Goal: Task Accomplishment & Management: Manage account settings

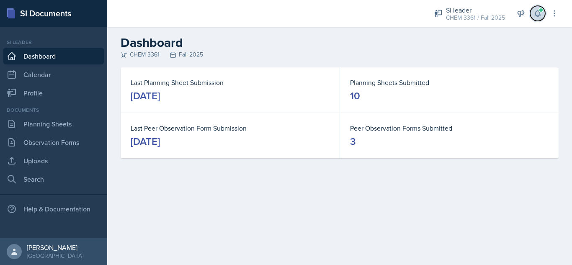
click at [542, 14] on button at bounding box center [537, 13] width 15 height 15
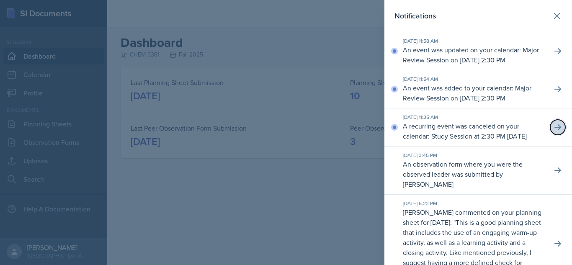
click at [553, 131] on icon at bounding box center [557, 127] width 8 height 8
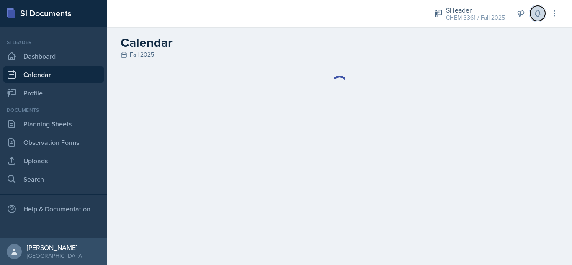
click at [537, 15] on icon at bounding box center [536, 13] width 5 height 6
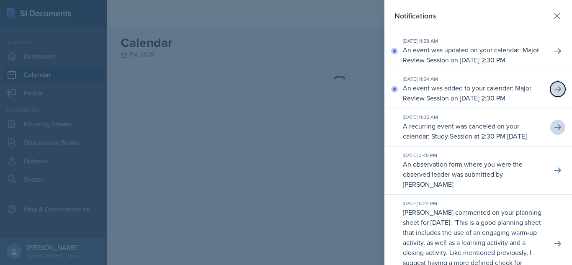
click at [553, 93] on icon at bounding box center [557, 89] width 8 height 8
click at [554, 54] on icon at bounding box center [557, 51] width 7 height 6
click at [552, 13] on icon at bounding box center [557, 16] width 10 height 10
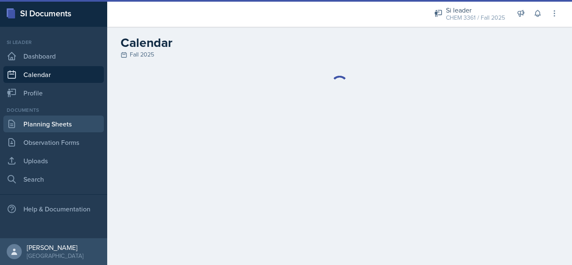
click at [59, 128] on link "Planning Sheets" at bounding box center [53, 124] width 100 height 17
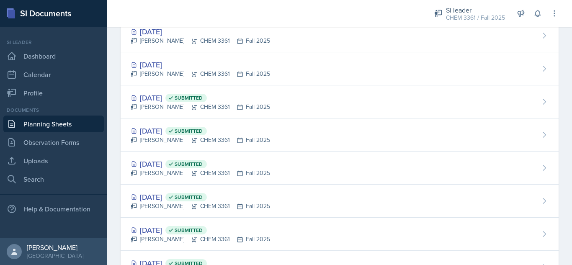
scroll to position [196, 0]
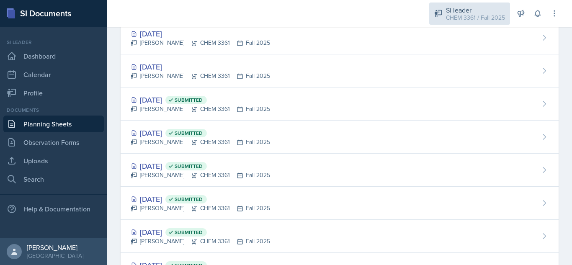
click at [468, 14] on div "CHEM 3361 / Fall 2025" at bounding box center [475, 17] width 59 height 9
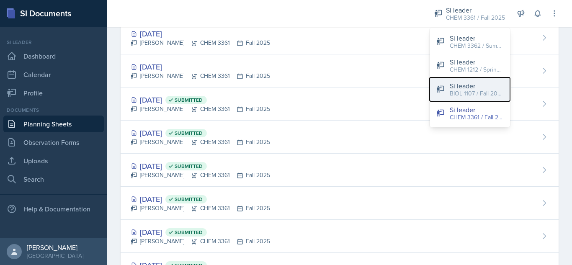
click at [477, 91] on div "BIOL 1107 / Fall 2025" at bounding box center [477, 93] width 54 height 9
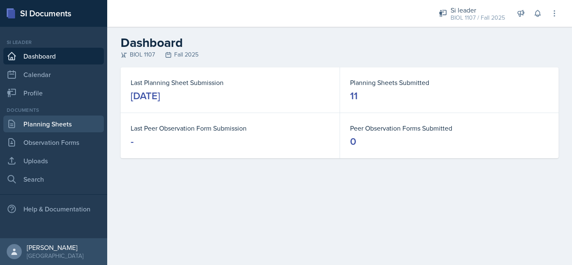
click at [75, 123] on link "Planning Sheets" at bounding box center [53, 124] width 100 height 17
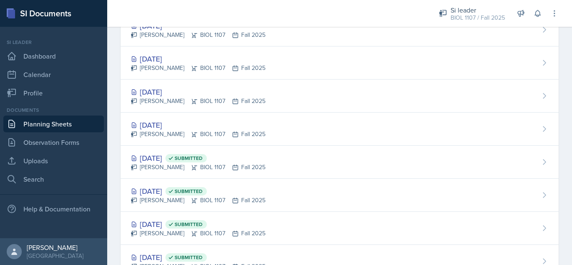
scroll to position [465, 0]
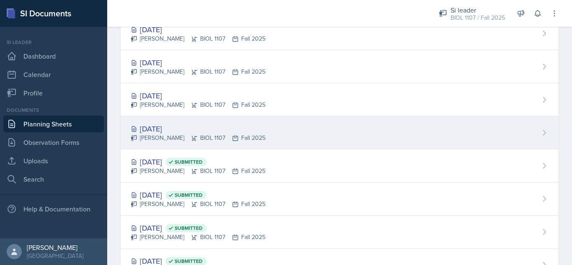
click at [354, 117] on div "[DATE] [PERSON_NAME] BIOL 1107 Fall 2025" at bounding box center [340, 132] width 438 height 33
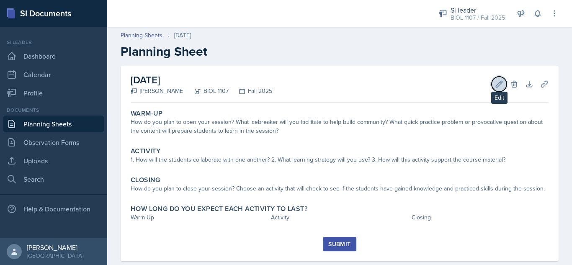
click at [495, 83] on icon at bounding box center [499, 84] width 8 height 8
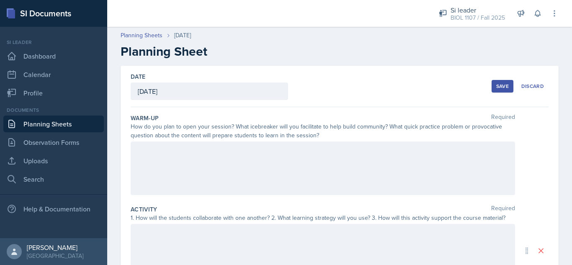
click at [345, 159] on div at bounding box center [323, 168] width 384 height 54
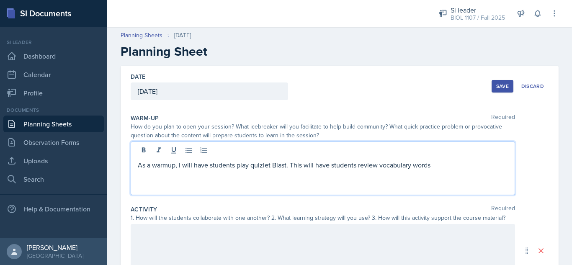
click at [473, 162] on p "As a warmup, I will have students play quizlet Blast. This will have students r…" at bounding box center [323, 165] width 370 height 10
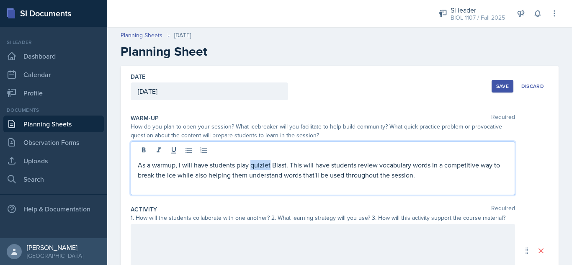
drag, startPoint x: 257, startPoint y: 164, endPoint x: 370, endPoint y: 187, distance: 114.8
click at [370, 187] on div "As a warmup, I will have students play quizlet Blast. This will have students r…" at bounding box center [323, 168] width 384 height 54
click at [432, 167] on p "As a warmup, I will have students play quizlet Blast. This will have students r…" at bounding box center [323, 170] width 370 height 20
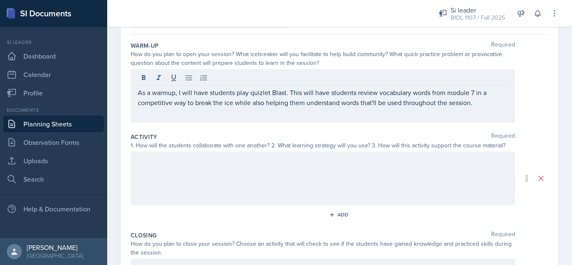
click at [393, 160] on p at bounding box center [323, 160] width 370 height 10
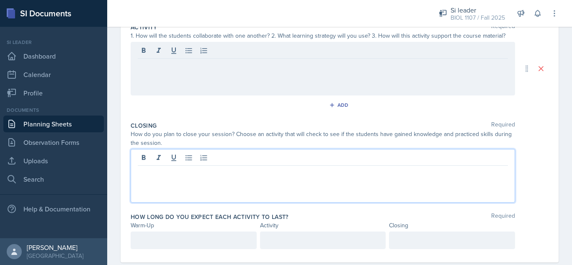
scroll to position [197, 0]
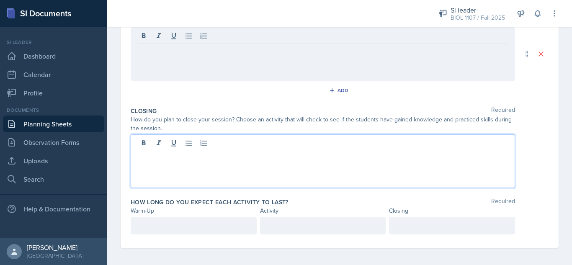
click at [425, 162] on p at bounding box center [323, 158] width 370 height 10
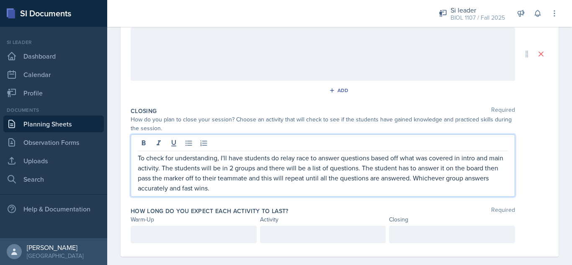
click at [409, 234] on div at bounding box center [452, 235] width 126 height 18
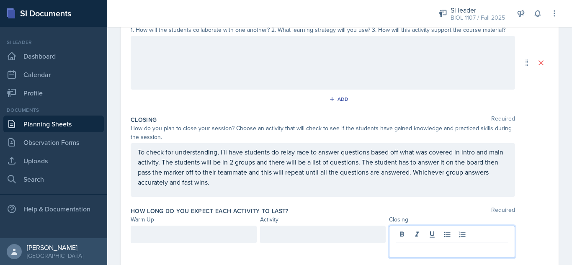
click at [418, 247] on p at bounding box center [452, 249] width 112 height 10
click at [185, 236] on div at bounding box center [194, 235] width 126 height 18
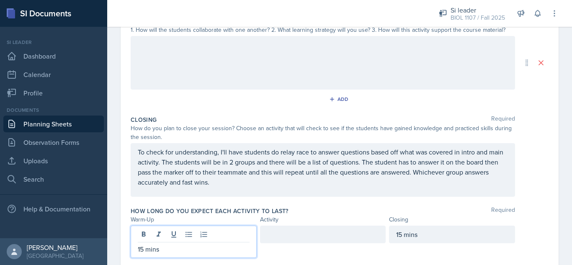
click at [283, 232] on div at bounding box center [323, 235] width 126 height 18
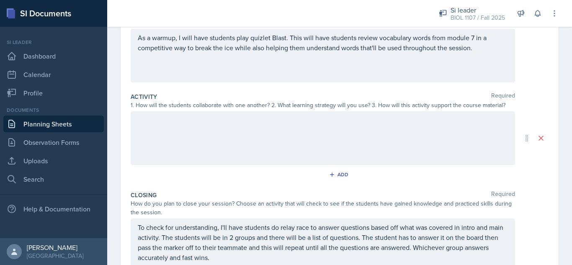
scroll to position [110, 0]
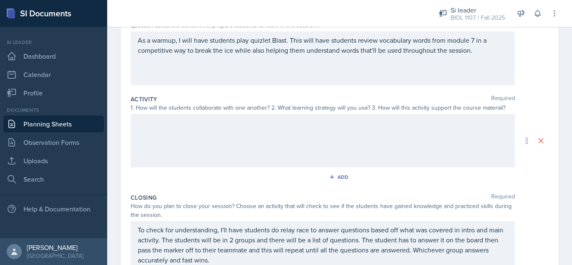
click at [337, 142] on div at bounding box center [323, 141] width 384 height 54
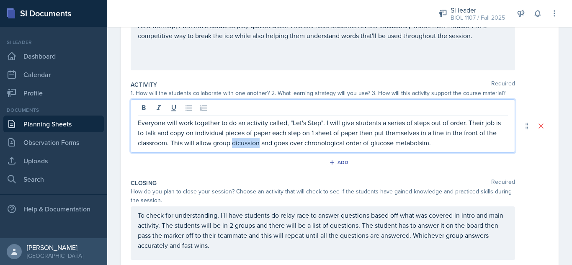
click at [247, 144] on p "Everyone will work together to do an activity called, "Let's Step". I will give…" at bounding box center [323, 133] width 370 height 30
click at [451, 141] on p "Everyone will work together to do an activity called, "Let's Step". I will give…" at bounding box center [323, 133] width 370 height 30
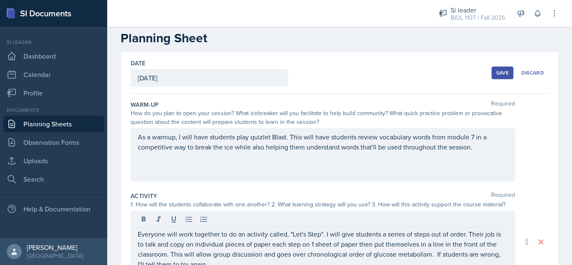
scroll to position [11, 0]
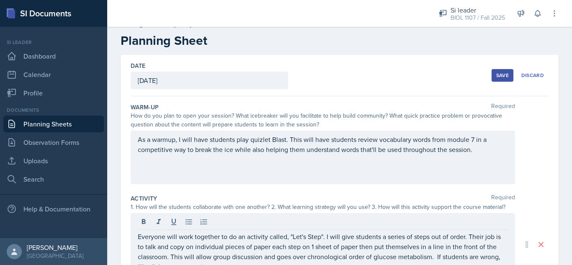
click at [496, 73] on div "Save" at bounding box center [502, 75] width 13 height 7
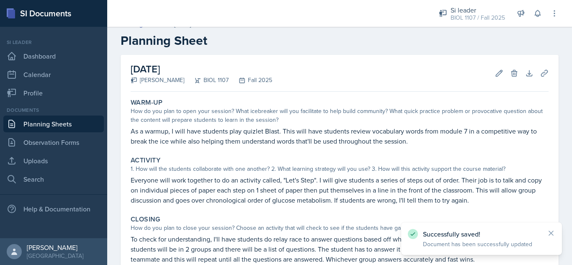
click at [68, 123] on link "Planning Sheets" at bounding box center [53, 124] width 100 height 17
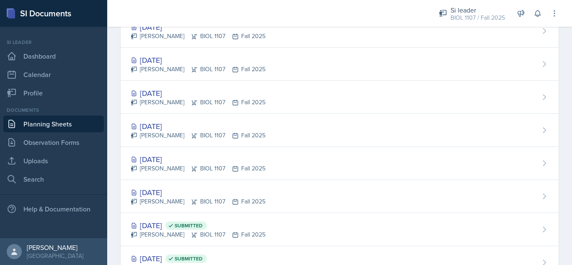
scroll to position [399, 0]
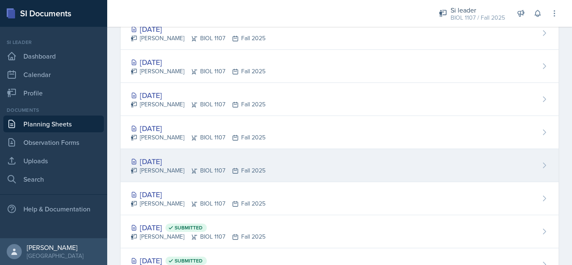
click at [158, 163] on div "[DATE]" at bounding box center [198, 161] width 135 height 11
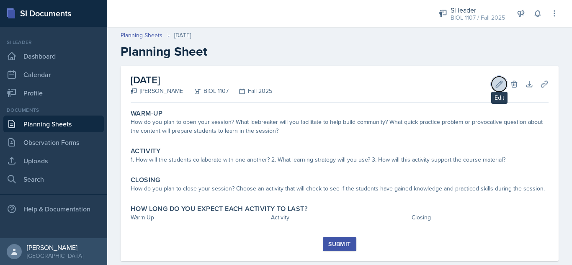
click at [491, 88] on button "Edit" at bounding box center [498, 84] width 15 height 15
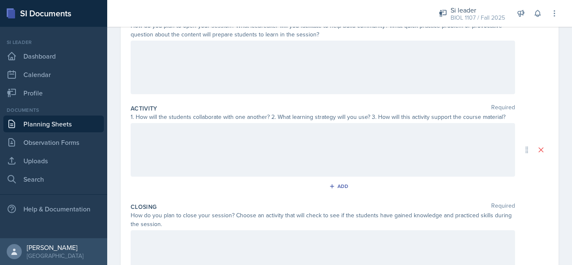
scroll to position [104, 0]
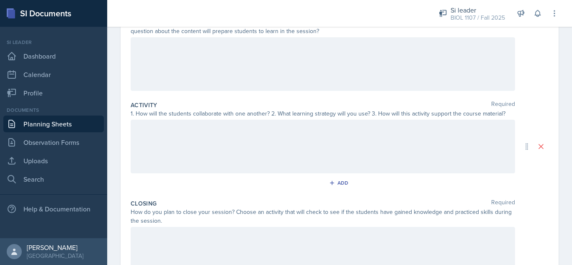
click at [388, 253] on div at bounding box center [323, 254] width 384 height 54
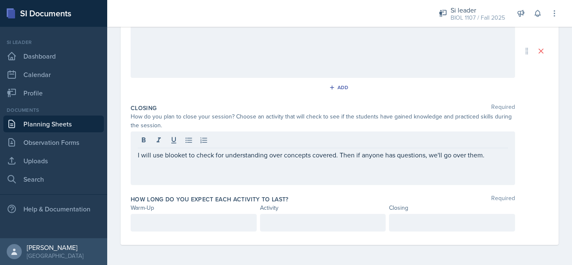
scroll to position [214, 0]
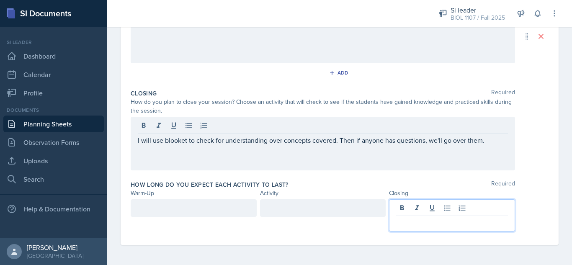
click at [454, 224] on p at bounding box center [452, 223] width 112 height 10
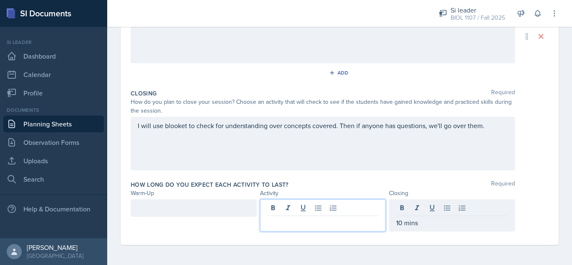
click at [324, 208] on div at bounding box center [323, 215] width 126 height 32
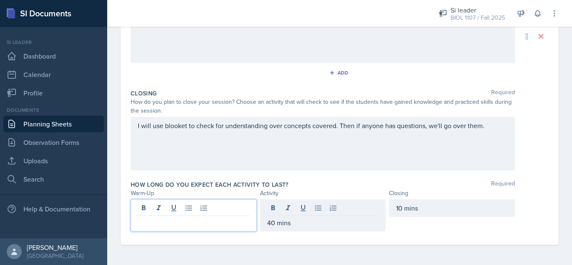
click at [236, 206] on div at bounding box center [194, 215] width 126 height 32
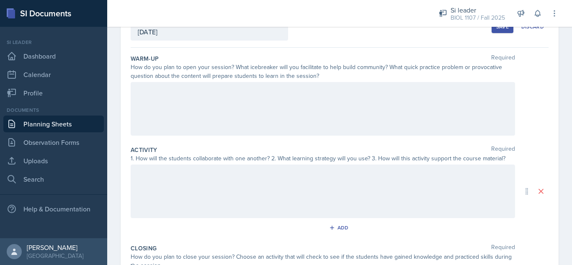
scroll to position [49, 0]
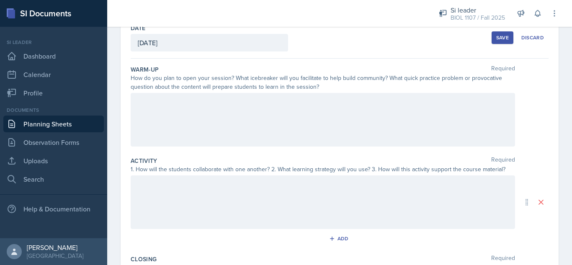
click at [423, 121] on div at bounding box center [323, 120] width 384 height 54
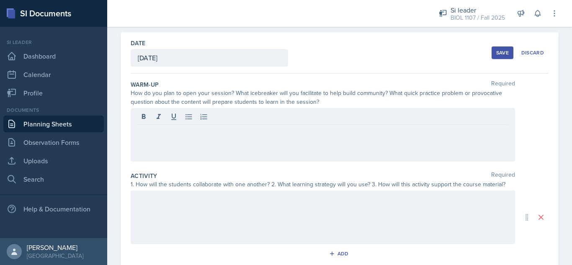
scroll to position [33, 0]
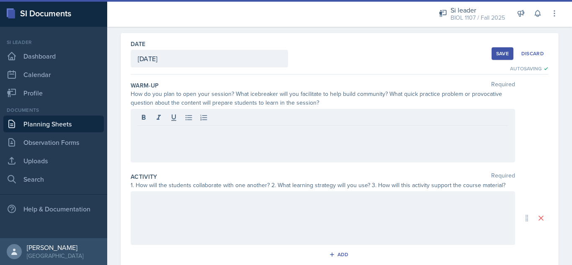
click at [491, 49] on button "Save" at bounding box center [502, 53] width 22 height 13
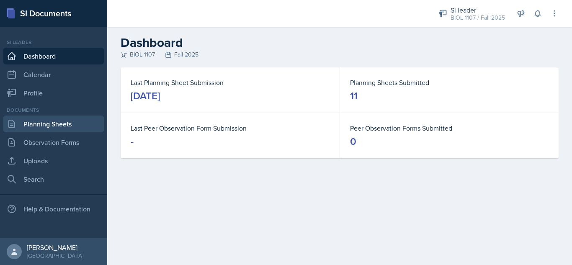
click at [67, 123] on link "Planning Sheets" at bounding box center [53, 124] width 100 height 17
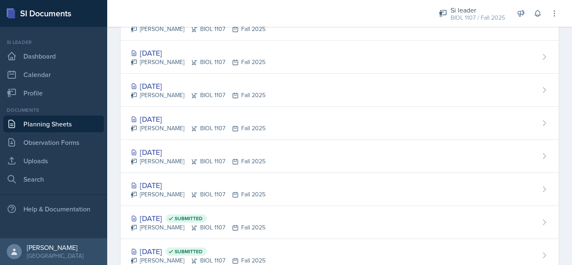
scroll to position [419, 0]
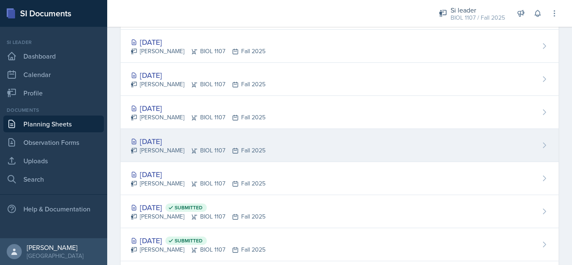
click at [384, 153] on div "[DATE] [PERSON_NAME] BIOL 1107 Fall 2025" at bounding box center [340, 145] width 438 height 33
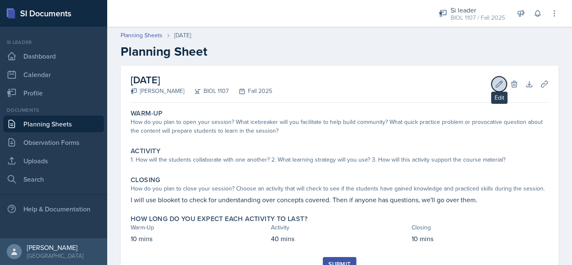
click at [491, 82] on button "Edit" at bounding box center [498, 84] width 15 height 15
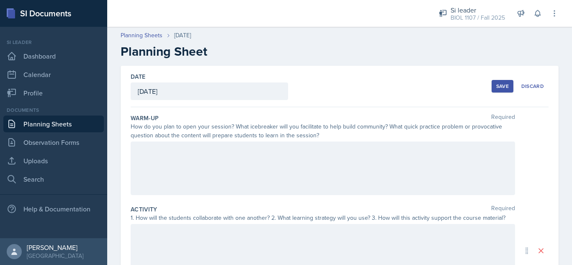
click at [363, 161] on div at bounding box center [323, 168] width 384 height 54
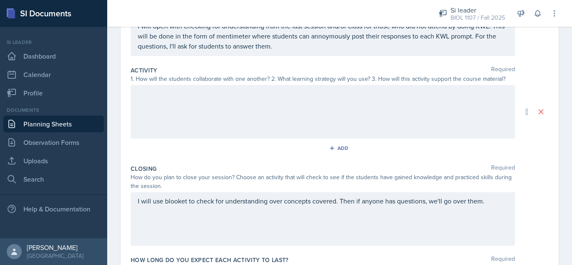
scroll to position [143, 0]
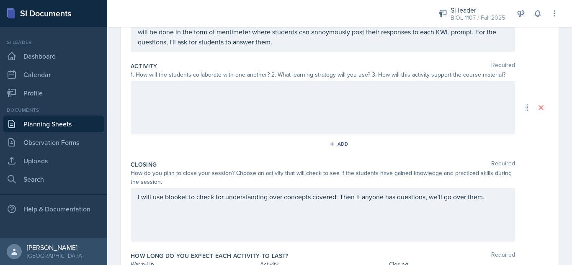
click at [331, 109] on div at bounding box center [323, 108] width 384 height 54
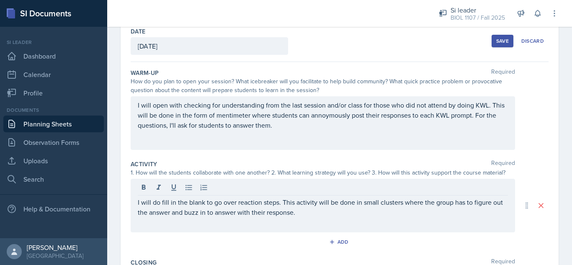
scroll to position [37, 0]
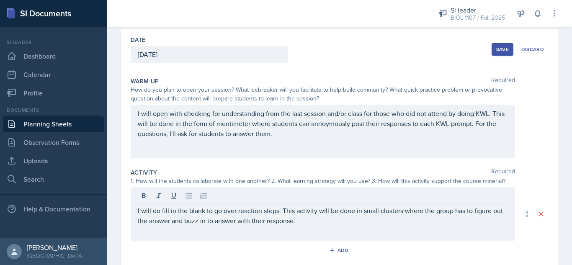
click at [337, 128] on p "I will open with checking for understanding from the last session and/or class …" at bounding box center [323, 123] width 370 height 30
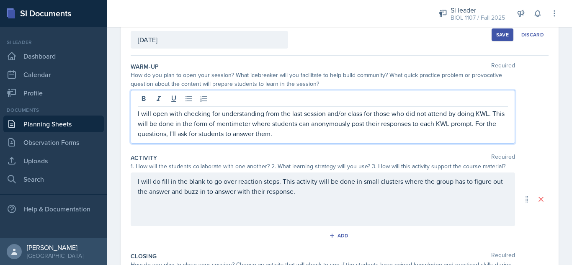
click at [496, 37] on div "Save" at bounding box center [502, 34] width 13 height 7
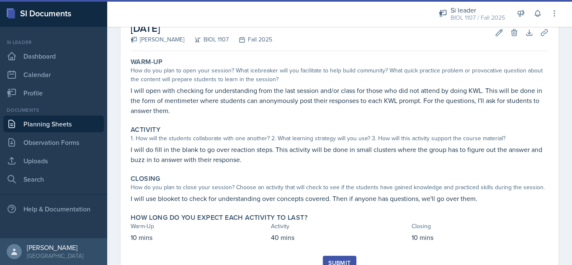
scroll to position [55, 0]
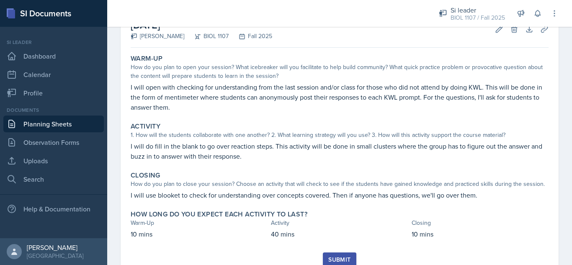
click at [63, 124] on link "Planning Sheets" at bounding box center [53, 124] width 100 height 17
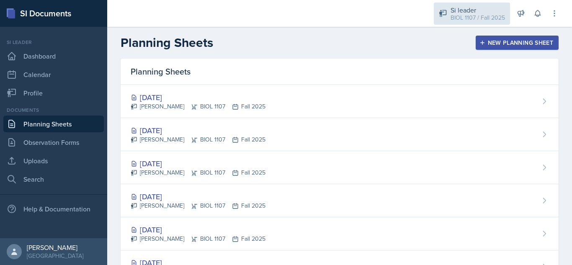
click at [481, 10] on div "Si leader" at bounding box center [477, 10] width 54 height 10
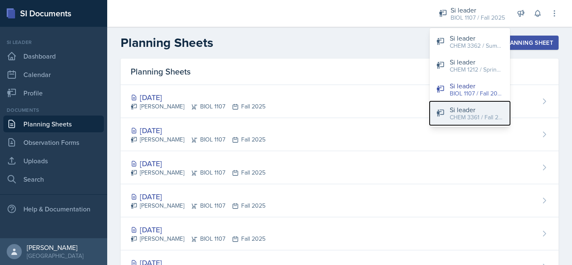
click at [485, 114] on div "CHEM 3361 / Fall 2025" at bounding box center [477, 117] width 54 height 9
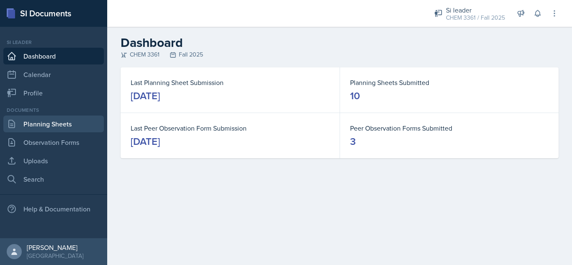
click at [36, 123] on link "Planning Sheets" at bounding box center [53, 124] width 100 height 17
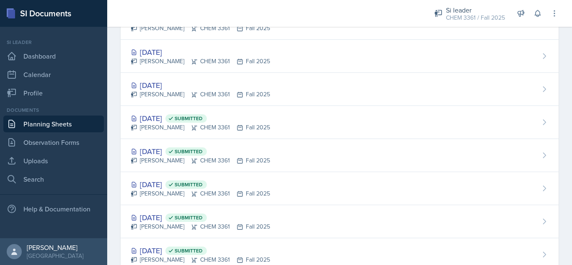
scroll to position [176, 0]
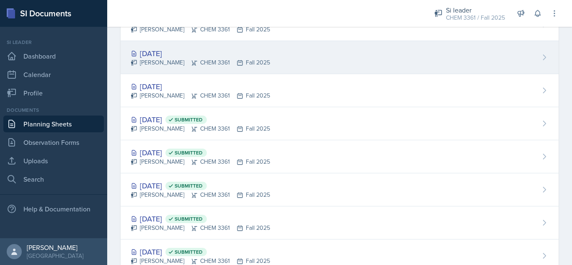
click at [340, 50] on div "Oct 2nd, 2025 Octavia Kaham CHEM 3361 Fall 2025" at bounding box center [340, 57] width 438 height 33
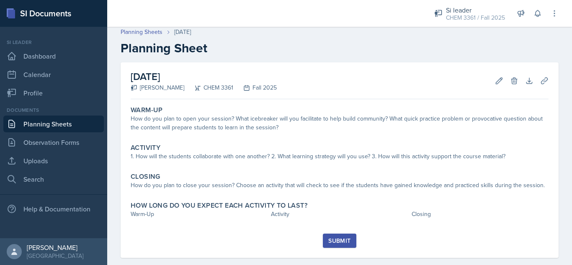
scroll to position [4, 0]
click at [495, 84] on icon at bounding box center [499, 80] width 8 height 8
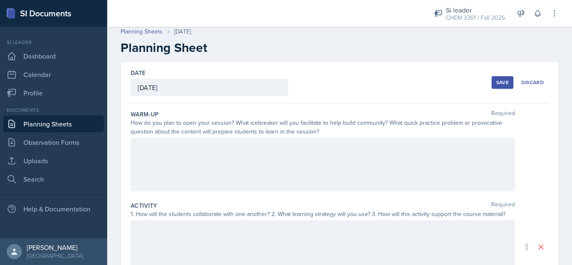
click at [353, 161] on div at bounding box center [323, 165] width 384 height 54
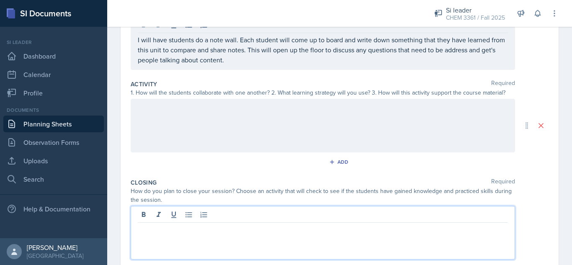
scroll to position [140, 0]
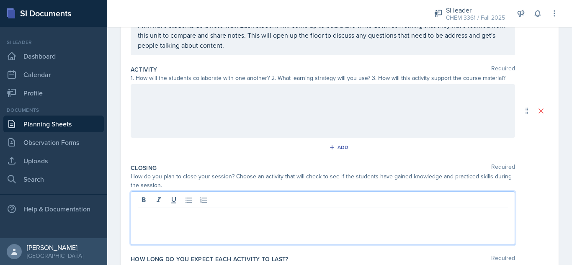
click at [352, 218] on p at bounding box center [323, 215] width 370 height 10
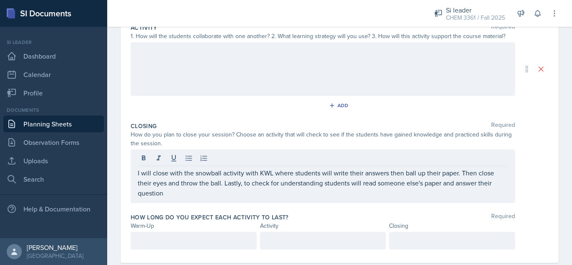
scroll to position [200, 0]
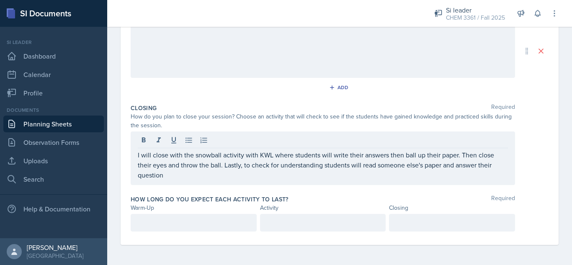
click at [431, 225] on p at bounding box center [452, 223] width 112 height 10
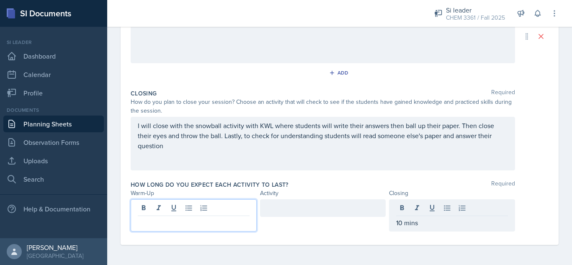
click at [205, 208] on div at bounding box center [194, 215] width 126 height 32
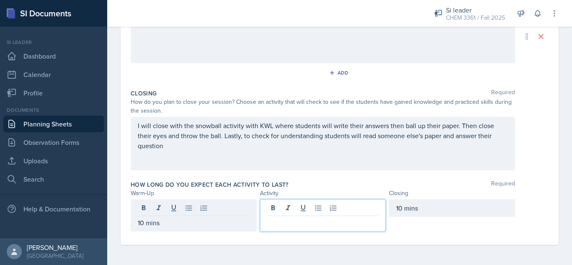
click at [301, 208] on div at bounding box center [323, 215] width 126 height 32
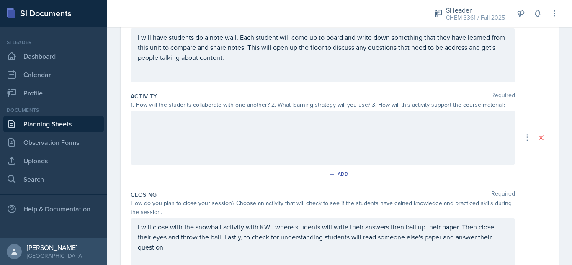
click at [432, 128] on div at bounding box center [323, 138] width 384 height 54
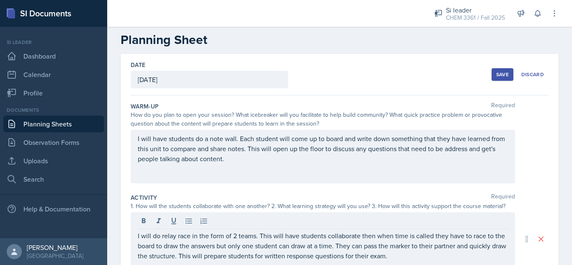
scroll to position [10, 0]
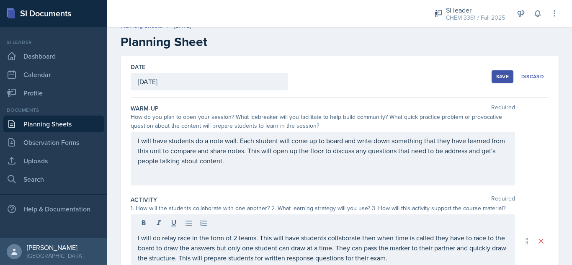
click at [496, 75] on div "Save" at bounding box center [502, 76] width 13 height 7
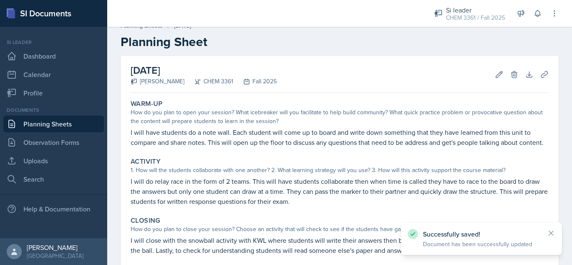
click at [66, 125] on link "Planning Sheets" at bounding box center [53, 124] width 100 height 17
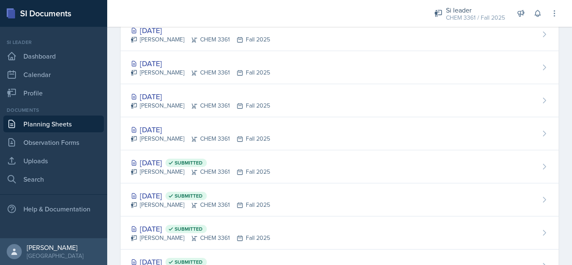
scroll to position [134, 0]
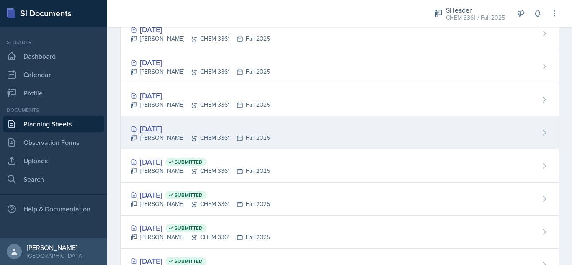
click at [354, 126] on div "Oct 1st, 2025 Octavia Kaham CHEM 3361 Fall 2025" at bounding box center [340, 132] width 438 height 33
